Goal: Find specific page/section: Find specific page/section

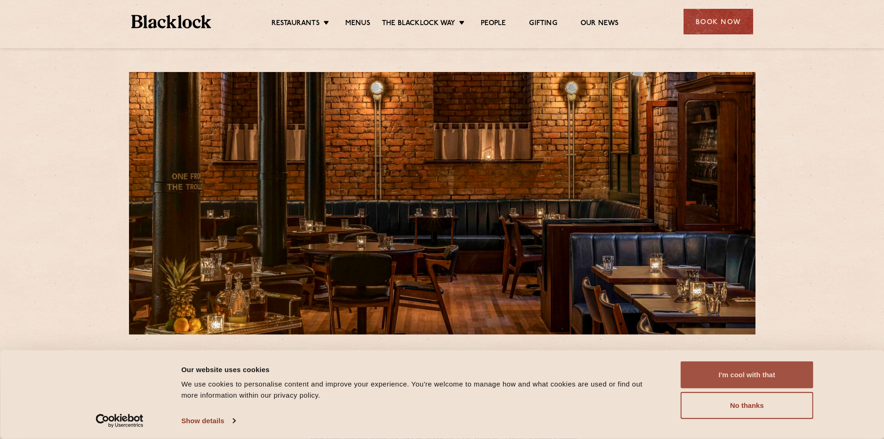
click at [753, 371] on button "I'm cool with that" at bounding box center [747, 374] width 133 height 27
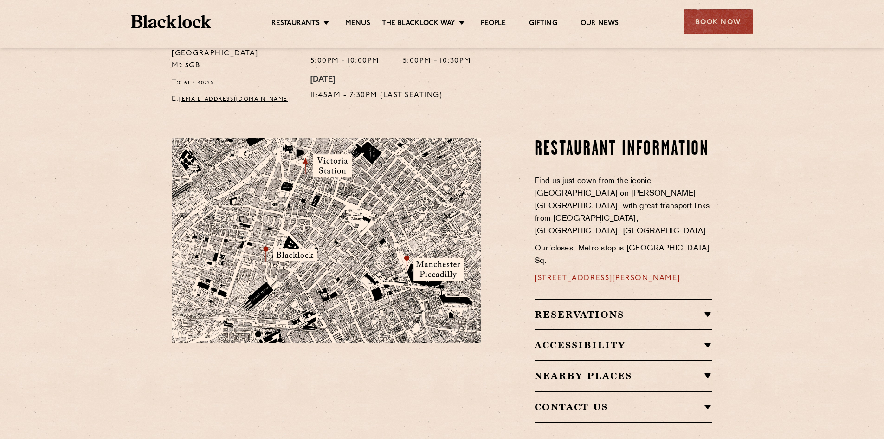
scroll to position [371, 0]
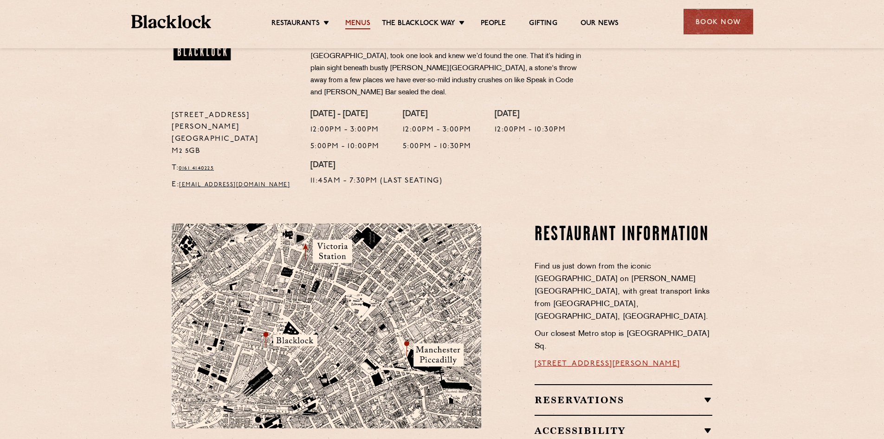
click at [367, 24] on link "Menus" at bounding box center [357, 24] width 25 height 10
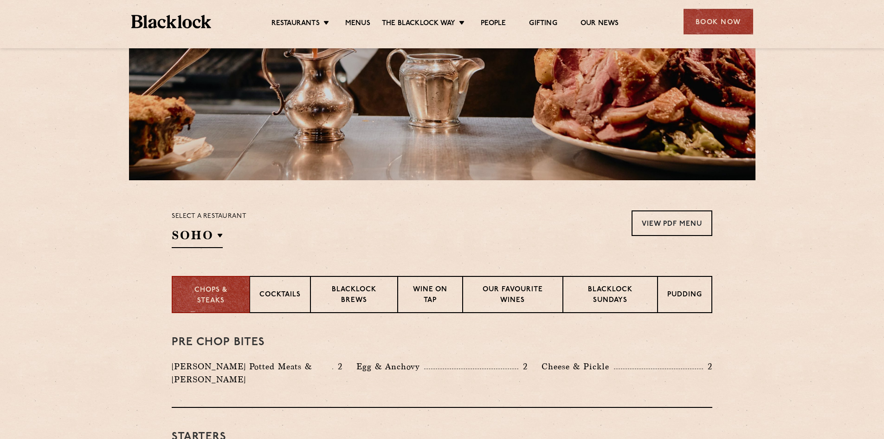
scroll to position [186, 0]
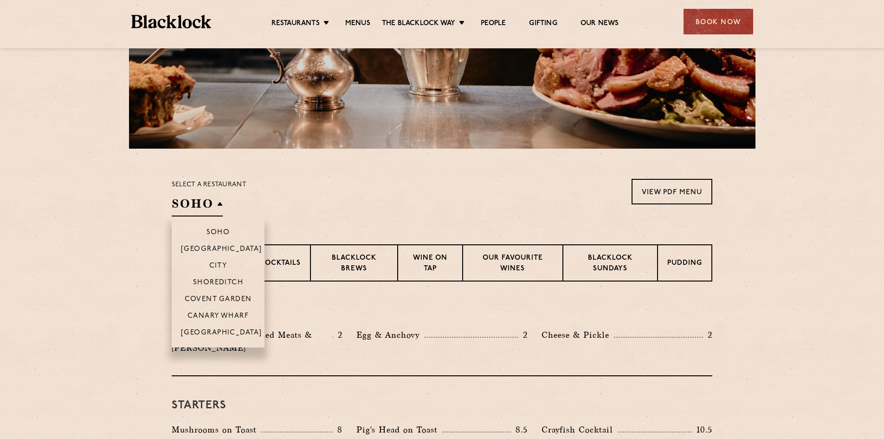
click at [224, 327] on li "[GEOGRAPHIC_DATA]" at bounding box center [218, 336] width 93 height 24
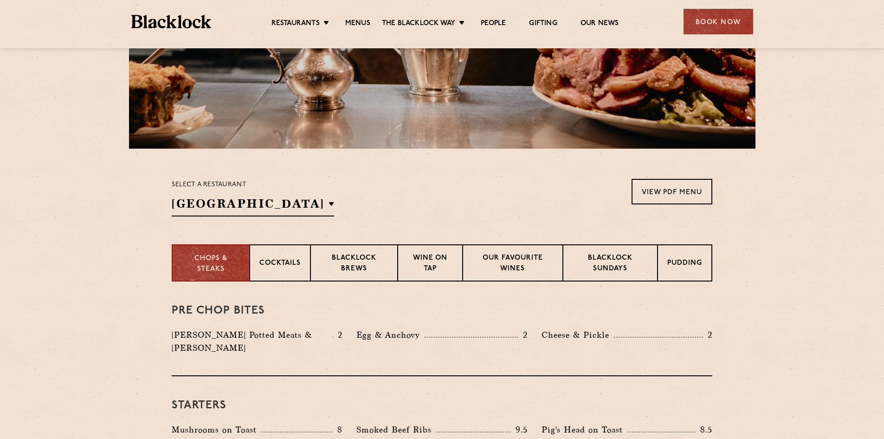
click at [382, 192] on div "Select a restaurant [GEOGRAPHIC_DATA] [GEOGRAPHIC_DATA] [GEOGRAPHIC_DATA] [GEOG…" at bounding box center [442, 198] width 541 height 38
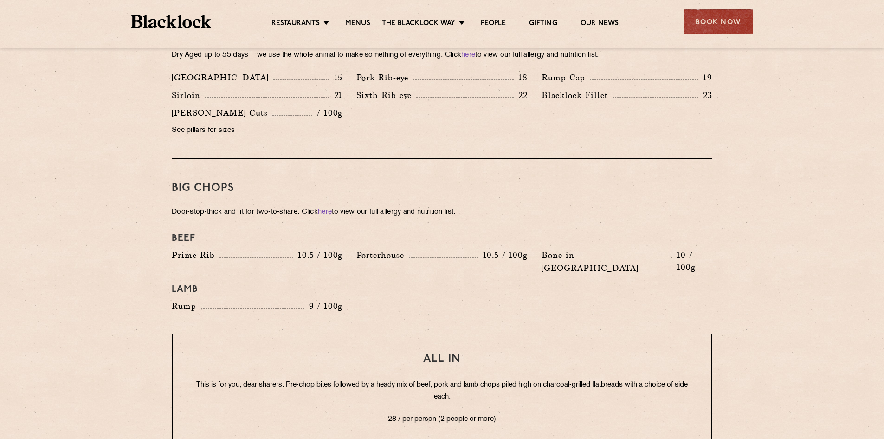
scroll to position [882, 0]
